Goal: Check status

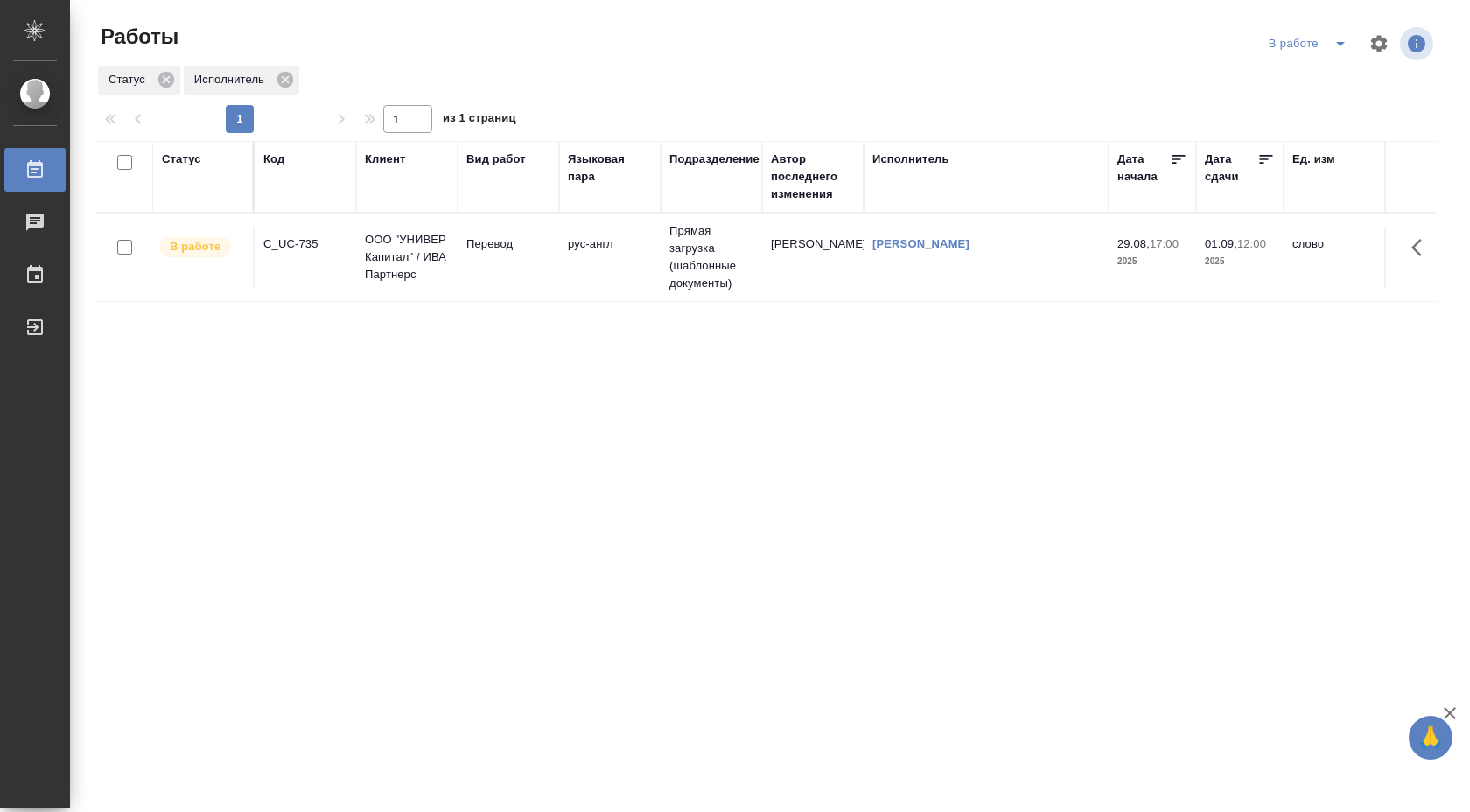
click at [296, 159] on div "Код" at bounding box center [305, 160] width 84 height 18
click at [281, 164] on div "Код" at bounding box center [274, 160] width 21 height 18
click at [280, 162] on div "Код" at bounding box center [274, 160] width 21 height 18
click at [280, 164] on div "Код" at bounding box center [274, 160] width 21 height 18
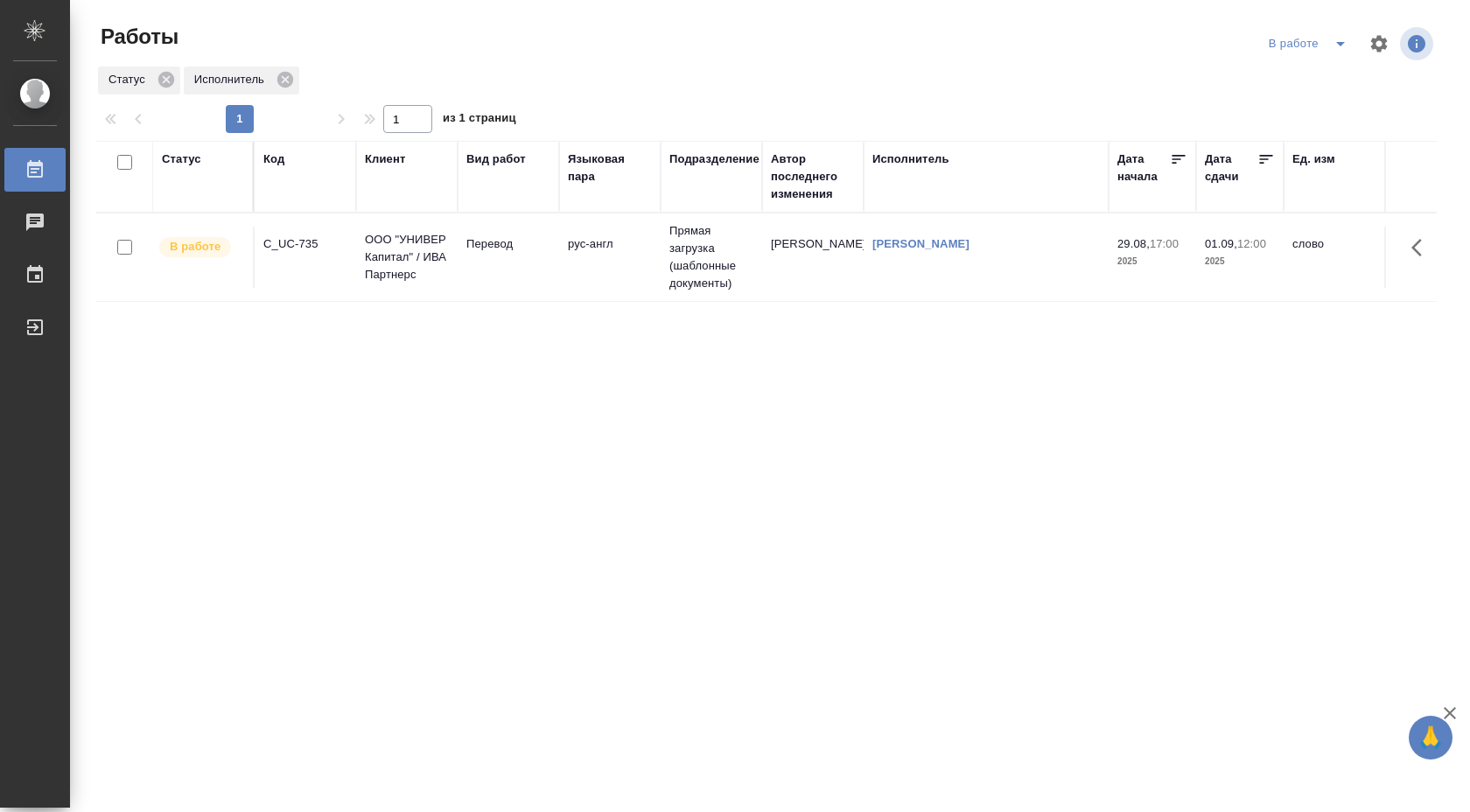
click at [286, 168] on div "Код" at bounding box center [305, 177] width 84 height 53
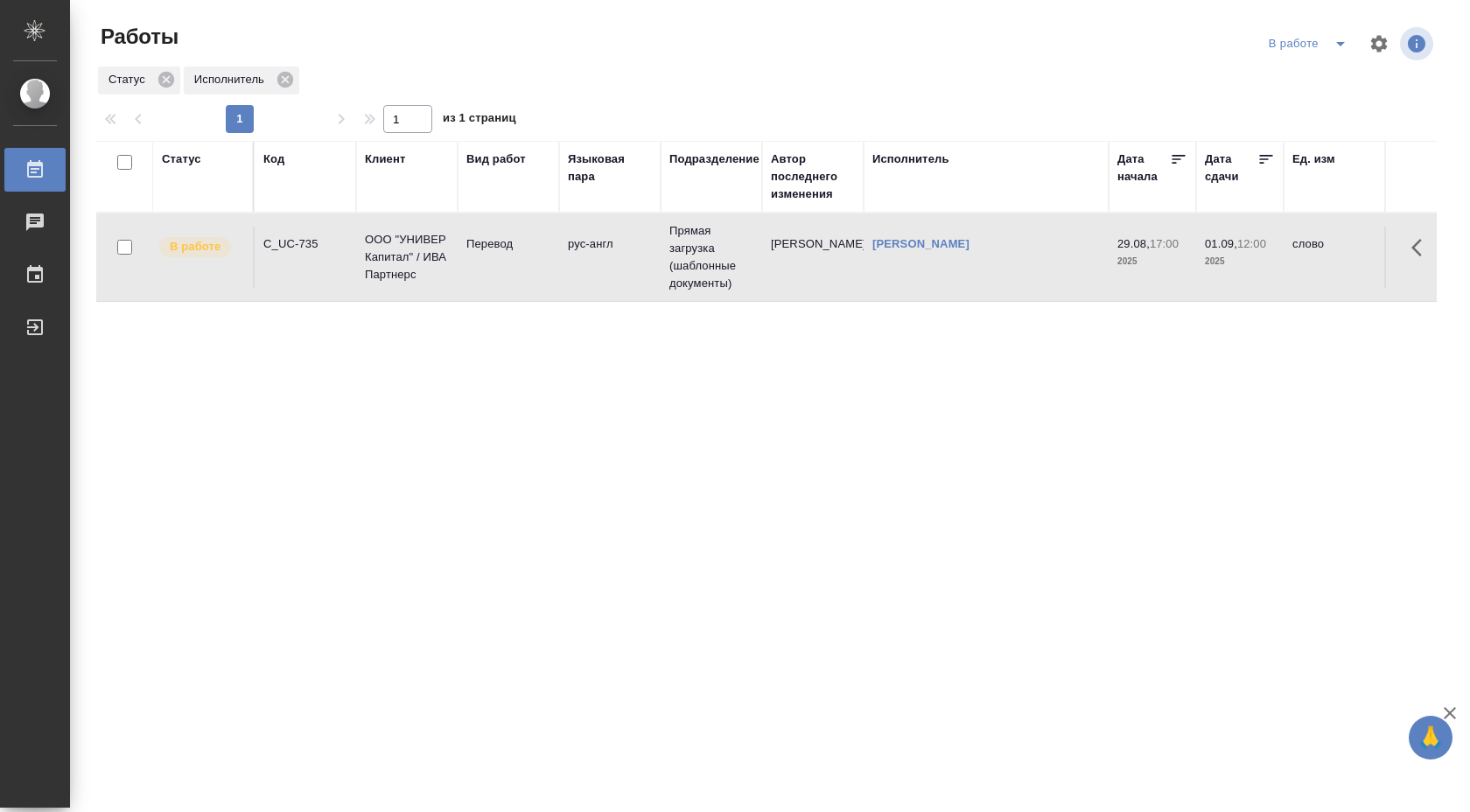
click at [289, 210] on th "Код" at bounding box center [305, 177] width 101 height 72
click at [314, 146] on th "Код" at bounding box center [305, 177] width 101 height 72
click at [594, 116] on div "1 1 из 1 страниц" at bounding box center [773, 119] width 1355 height 28
click at [487, 531] on div "Статус Код Клиент Вид работ Языковая пара Подразделение Автор последнего измене…" at bounding box center [767, 456] width 1340 height 630
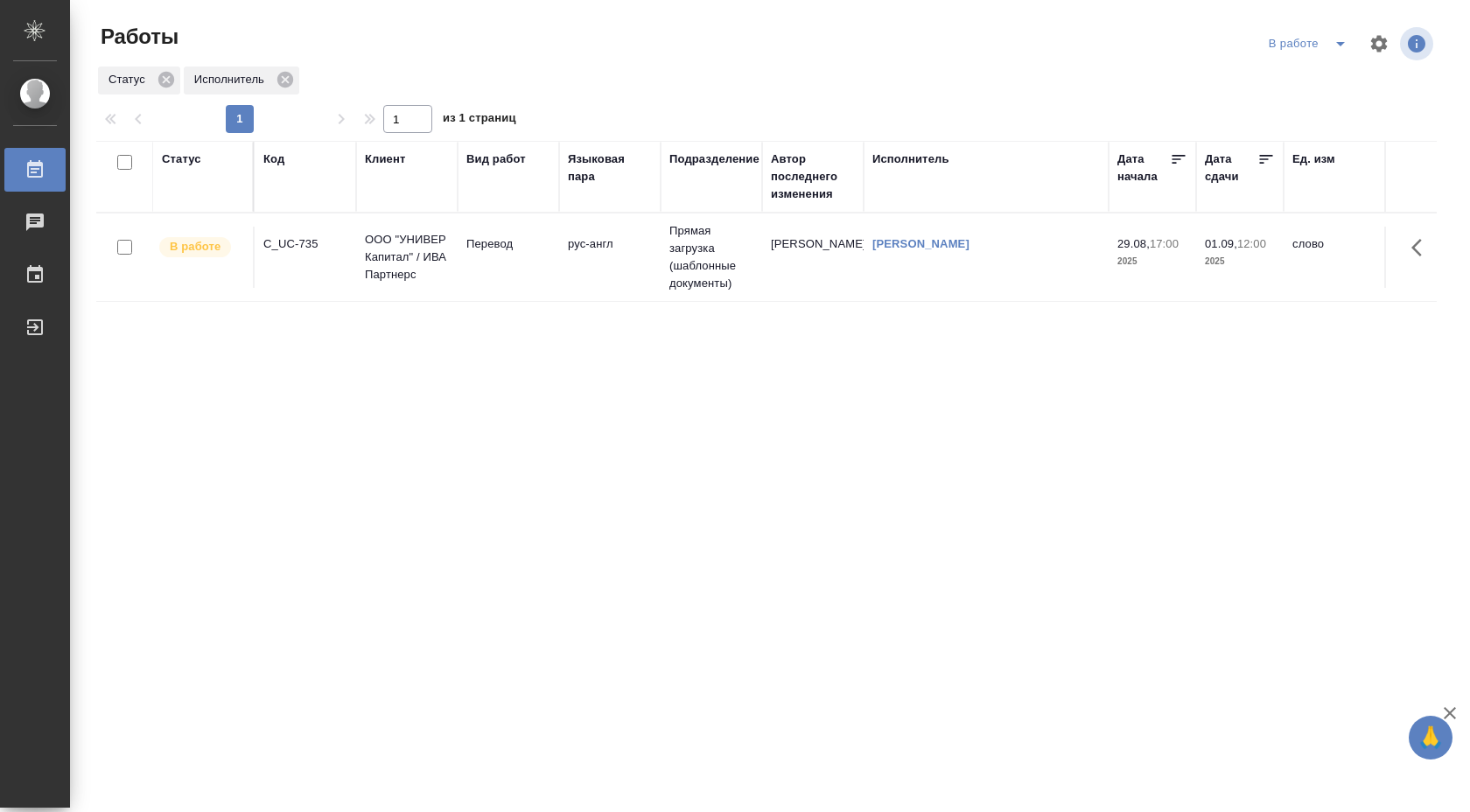
click at [276, 172] on div "Код" at bounding box center [305, 177] width 84 height 53
click at [276, 150] on th "Код" at bounding box center [305, 177] width 101 height 72
click at [280, 143] on th "Код" at bounding box center [305, 177] width 101 height 72
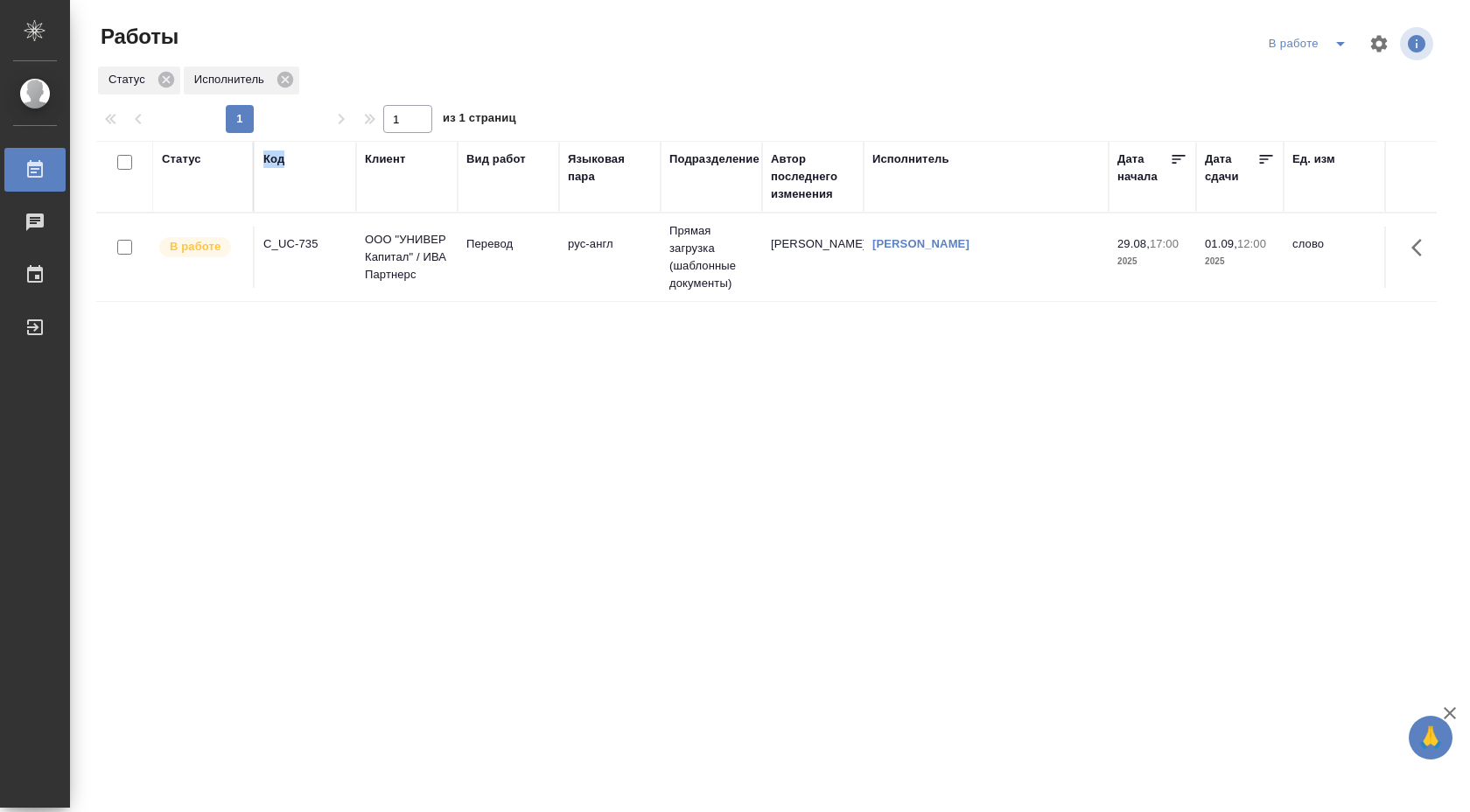
click at [280, 143] on th "Код" at bounding box center [305, 177] width 101 height 72
click at [170, 157] on div "Статус" at bounding box center [181, 160] width 39 height 18
click at [189, 163] on div "Статус" at bounding box center [181, 160] width 39 height 18
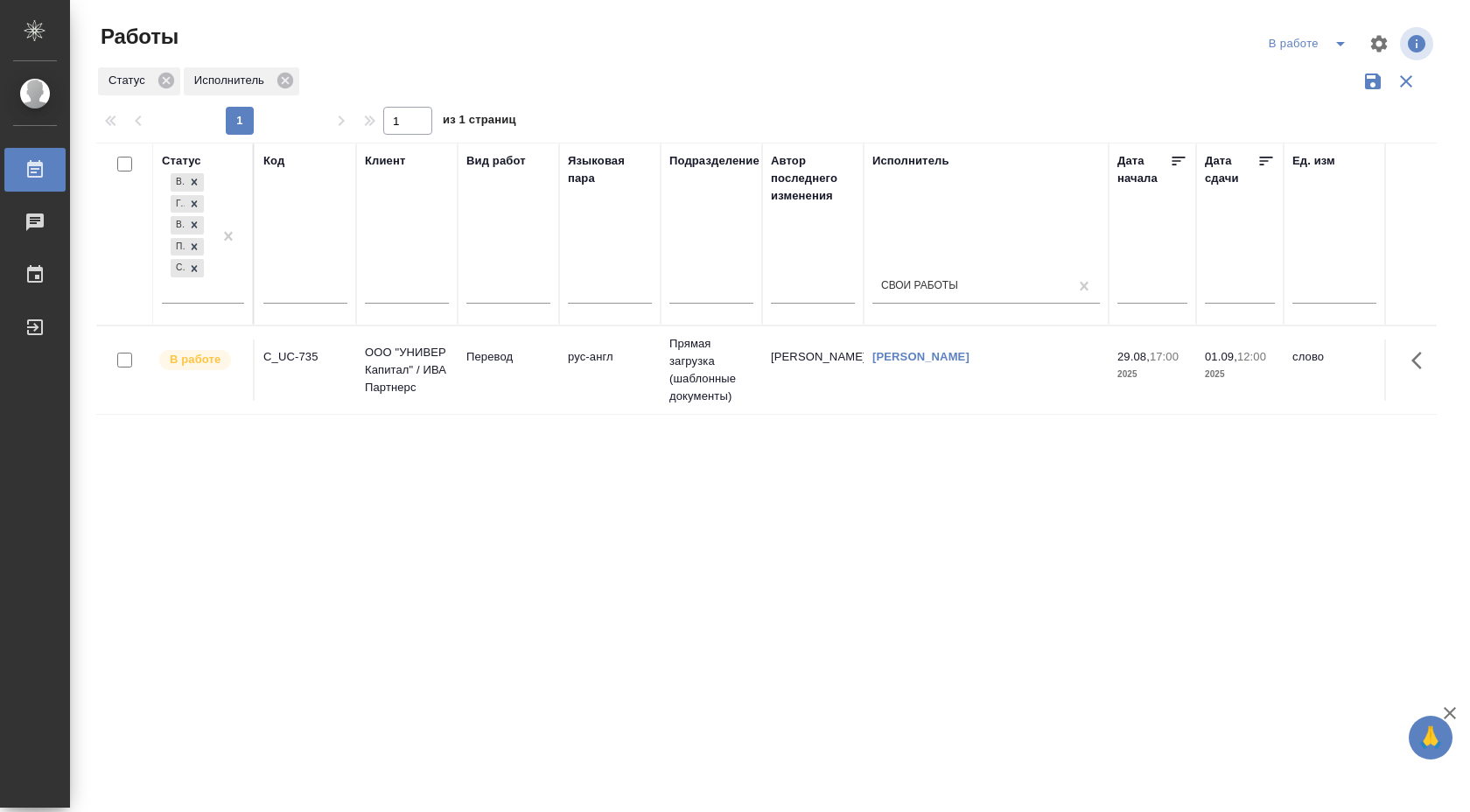
click at [279, 297] on input "text" at bounding box center [305, 292] width 84 height 21
paste input "3_MEDK-2107"
type input "C3_MEDK-2107"
